Goal: Find specific page/section: Find specific page/section

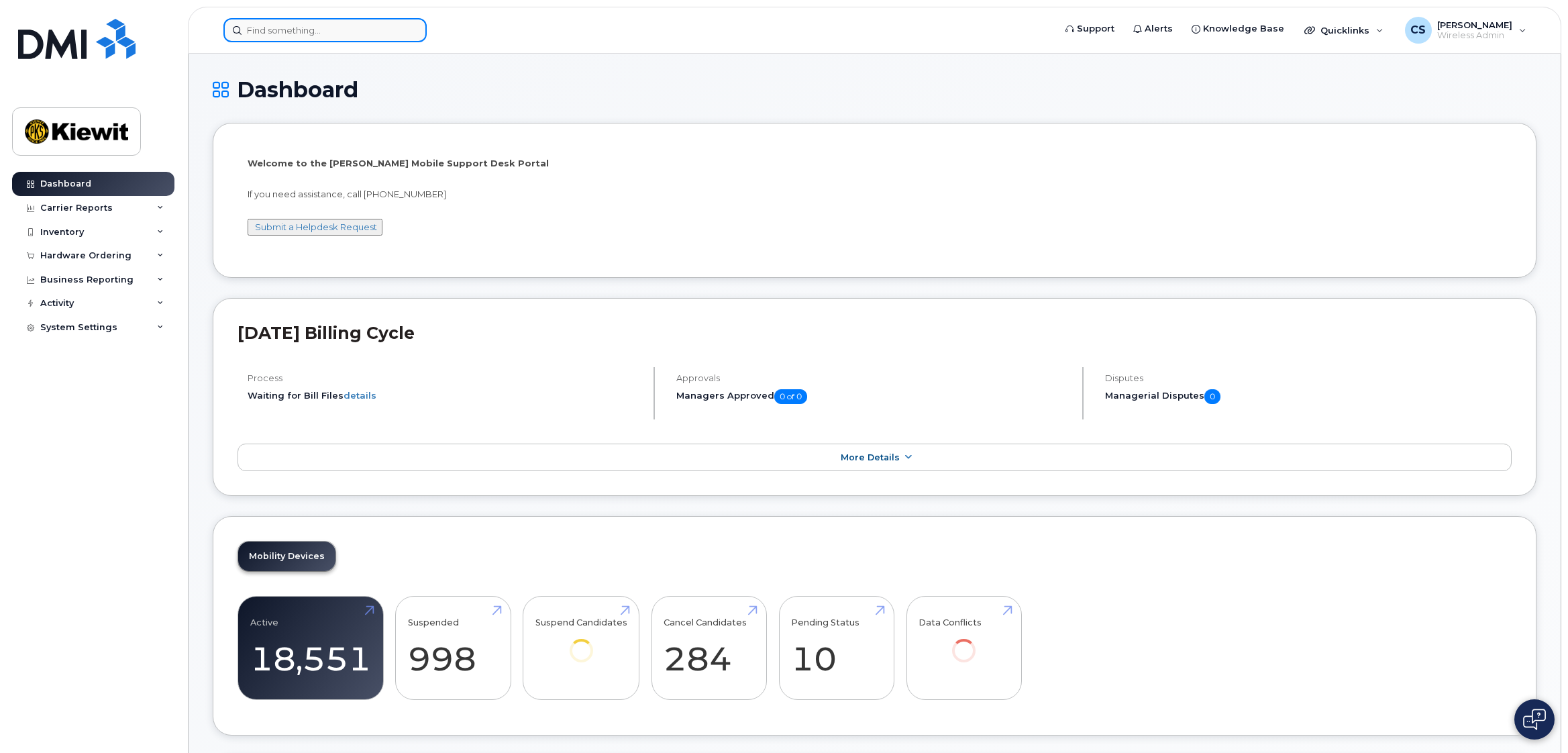
click at [344, 32] on input at bounding box center [325, 30] width 203 height 24
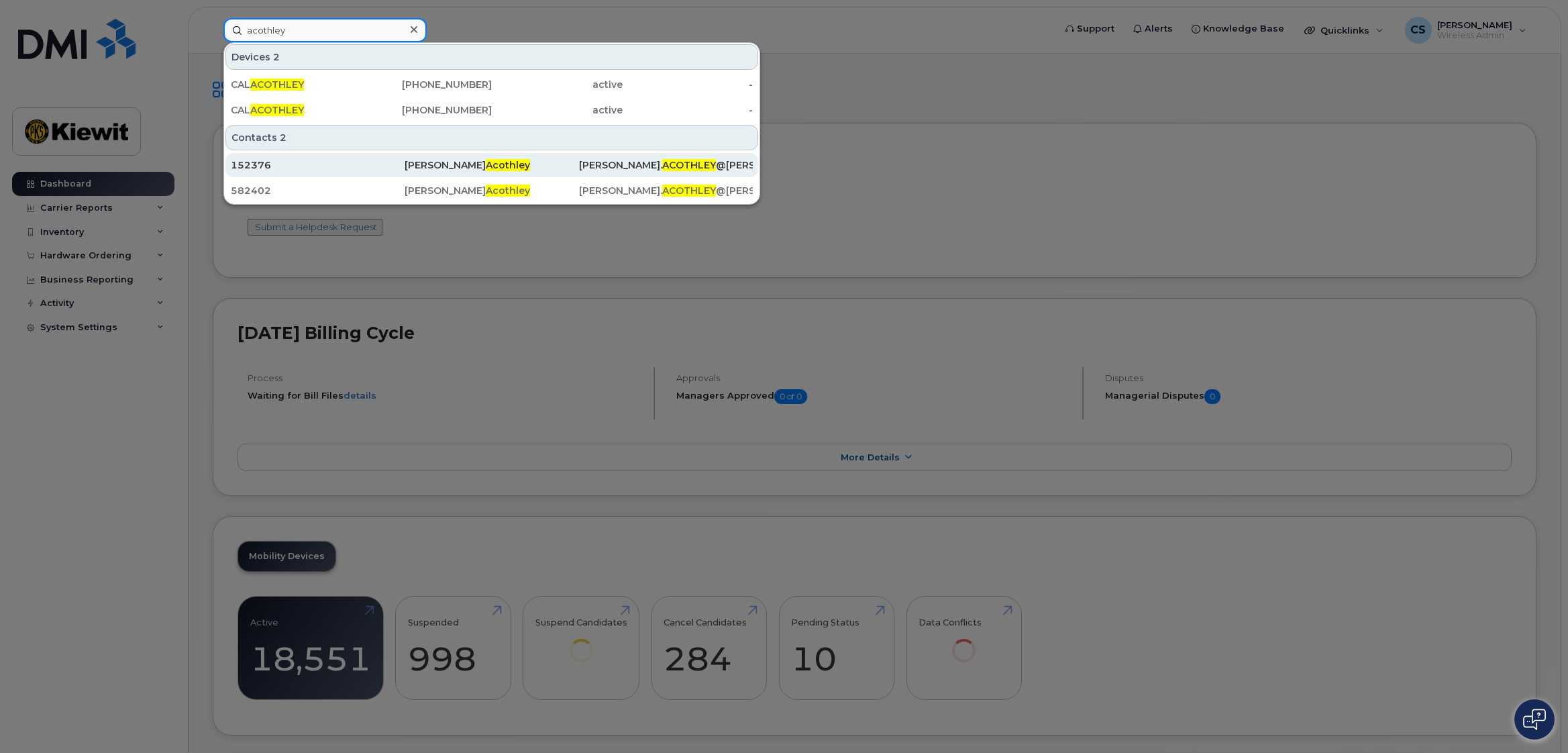
type input "acothley"
click at [486, 162] on span "Acothley" at bounding box center [508, 165] width 44 height 12
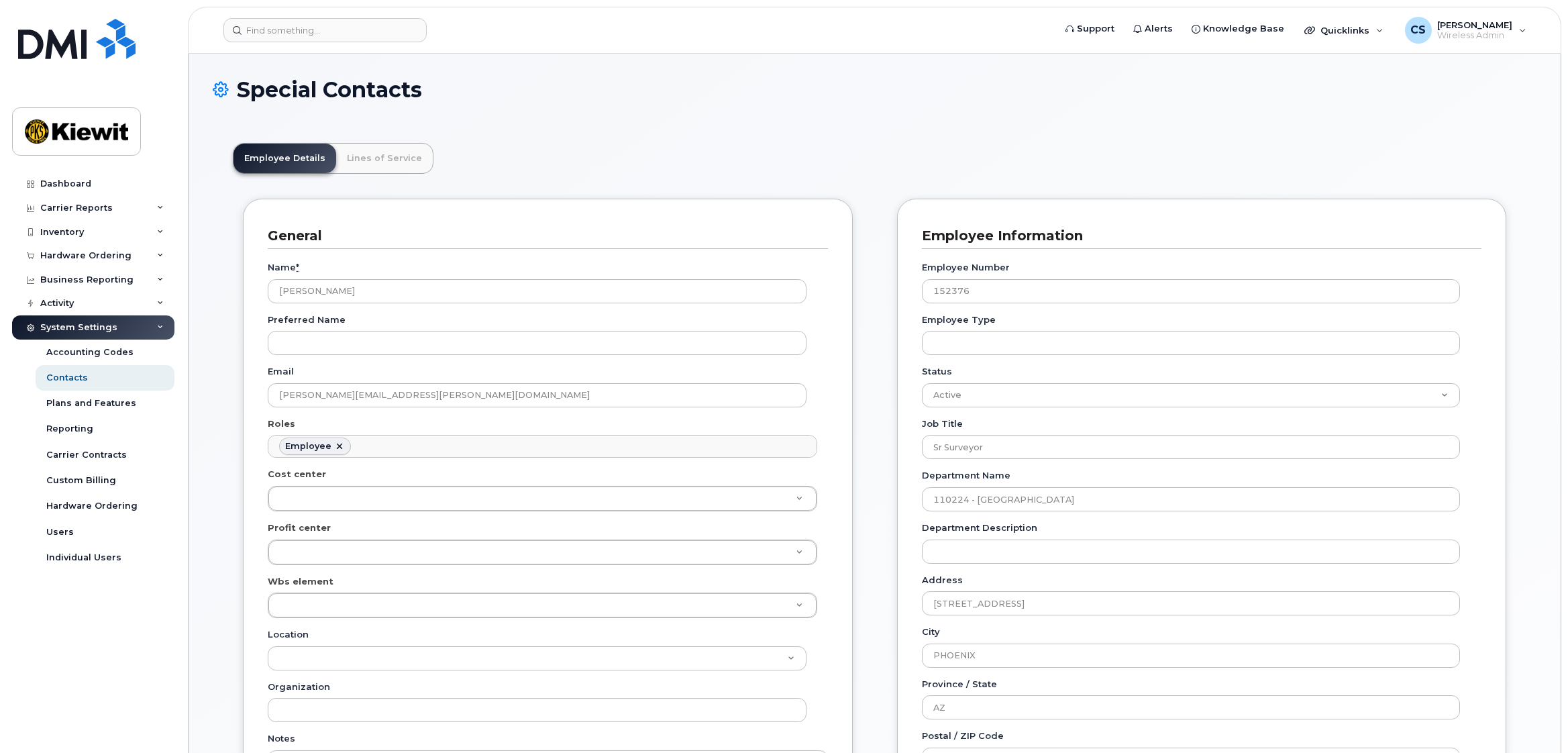
scroll to position [39, 0]
click at [424, 155] on header "Employee Details Lines of Service" at bounding box center [875, 158] width 1284 height 31
click at [406, 157] on link "Lines of Service" at bounding box center [384, 158] width 97 height 30
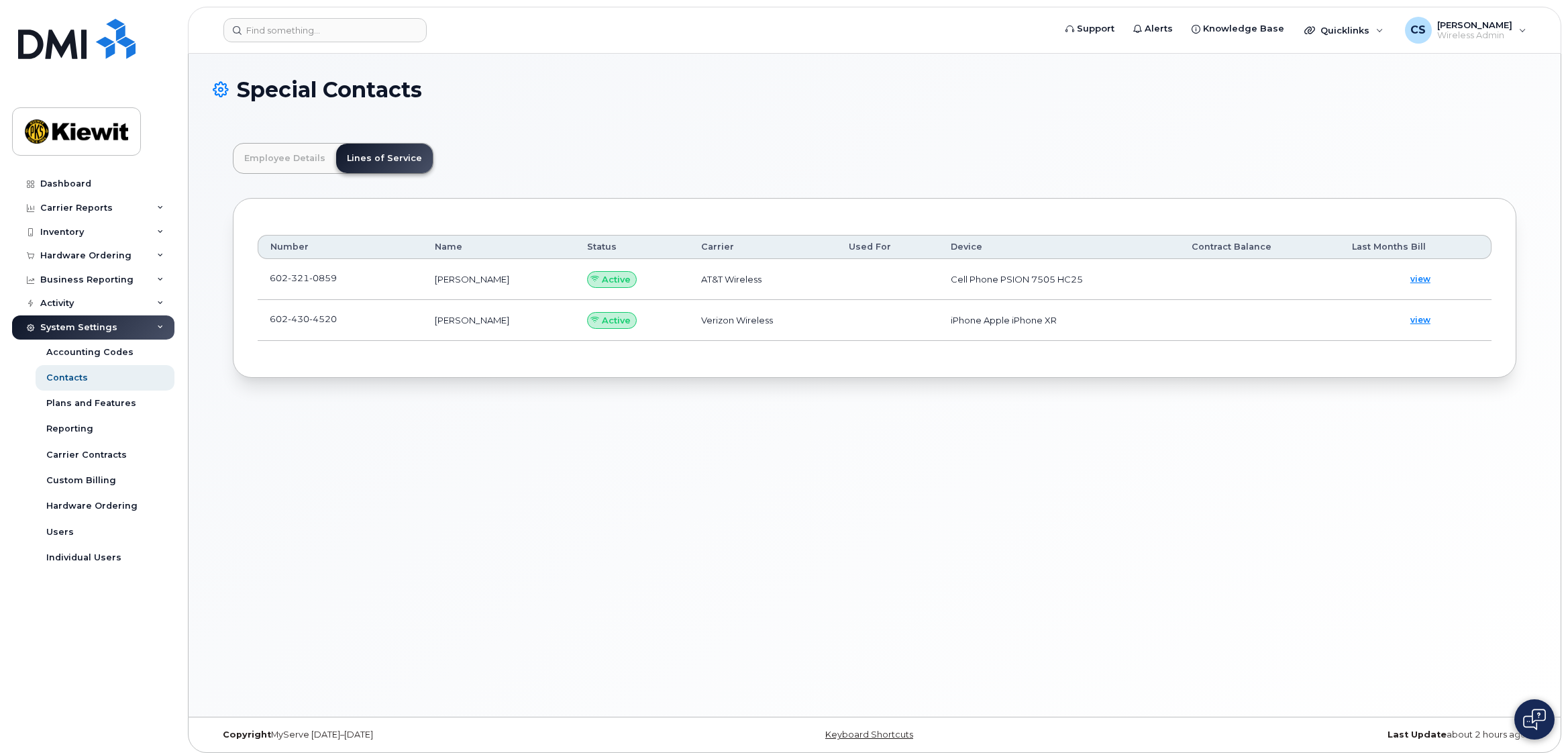
click at [446, 658] on div "Special Contacts Employee Details Lines of Service General Name * [PERSON_NAME]…" at bounding box center [875, 385] width 1372 height 663
drag, startPoint x: 778, startPoint y: 577, endPoint x: 769, endPoint y: 572, distance: 10.3
click at [777, 577] on div "Special Contacts Employee Details Lines of Service General Name * [PERSON_NAME]…" at bounding box center [875, 385] width 1372 height 663
click at [485, 568] on div "Special Contacts Employee Details Lines of Service General Name * [PERSON_NAME]…" at bounding box center [875, 385] width 1372 height 663
